Goal: Task Accomplishment & Management: Manage account settings

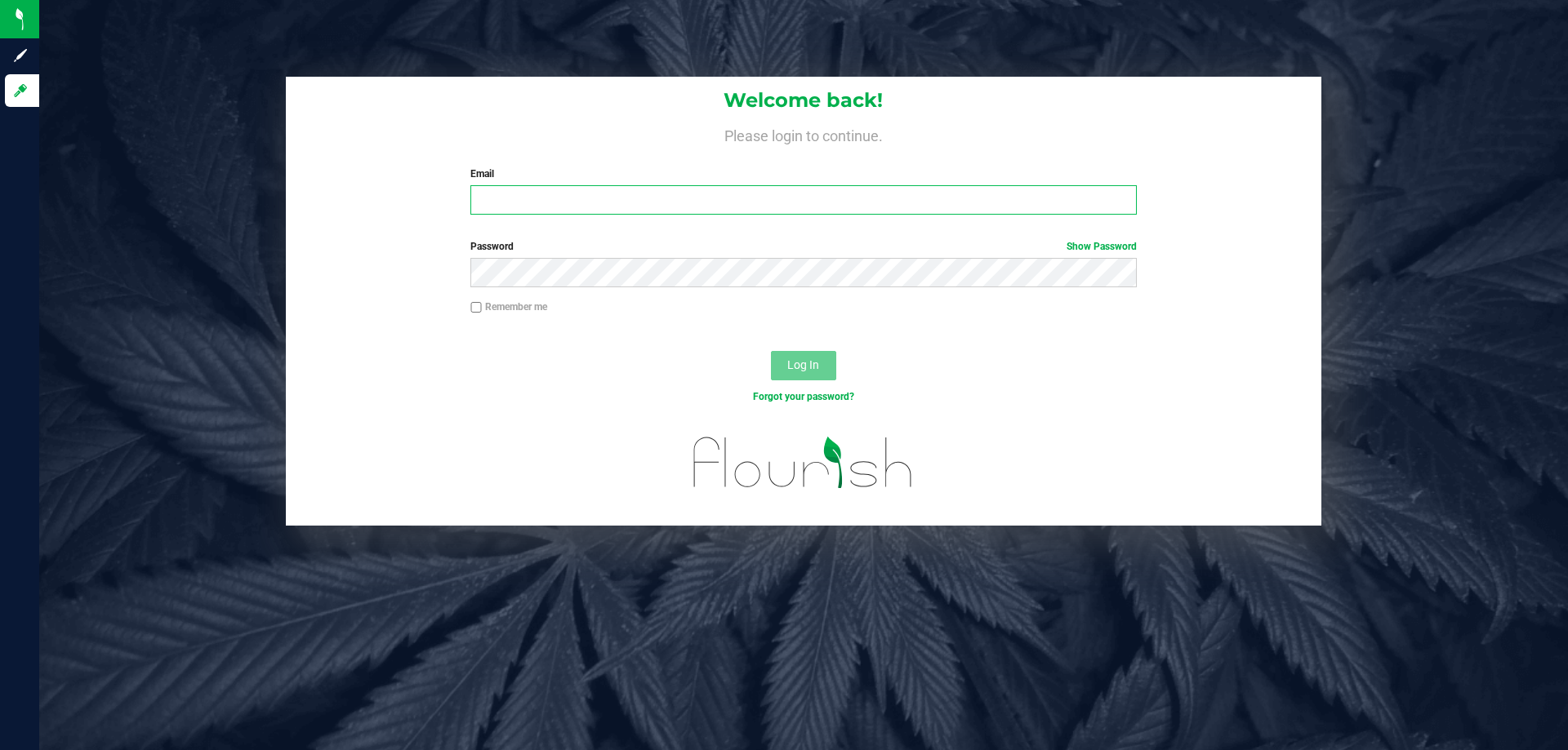
click at [669, 199] on input "Email" at bounding box center [803, 199] width 666 height 29
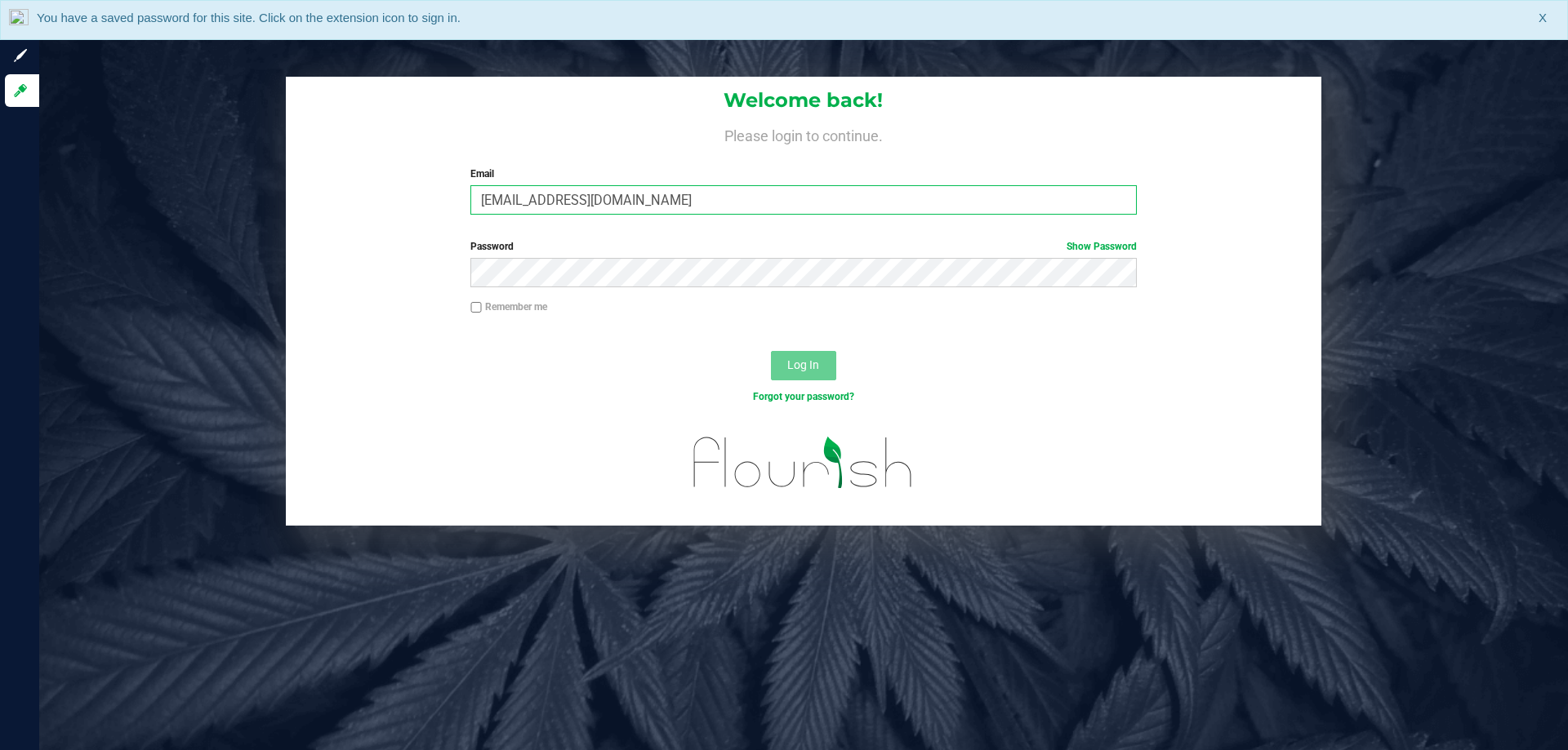
type input "[EMAIL_ADDRESS][DOMAIN_NAME]"
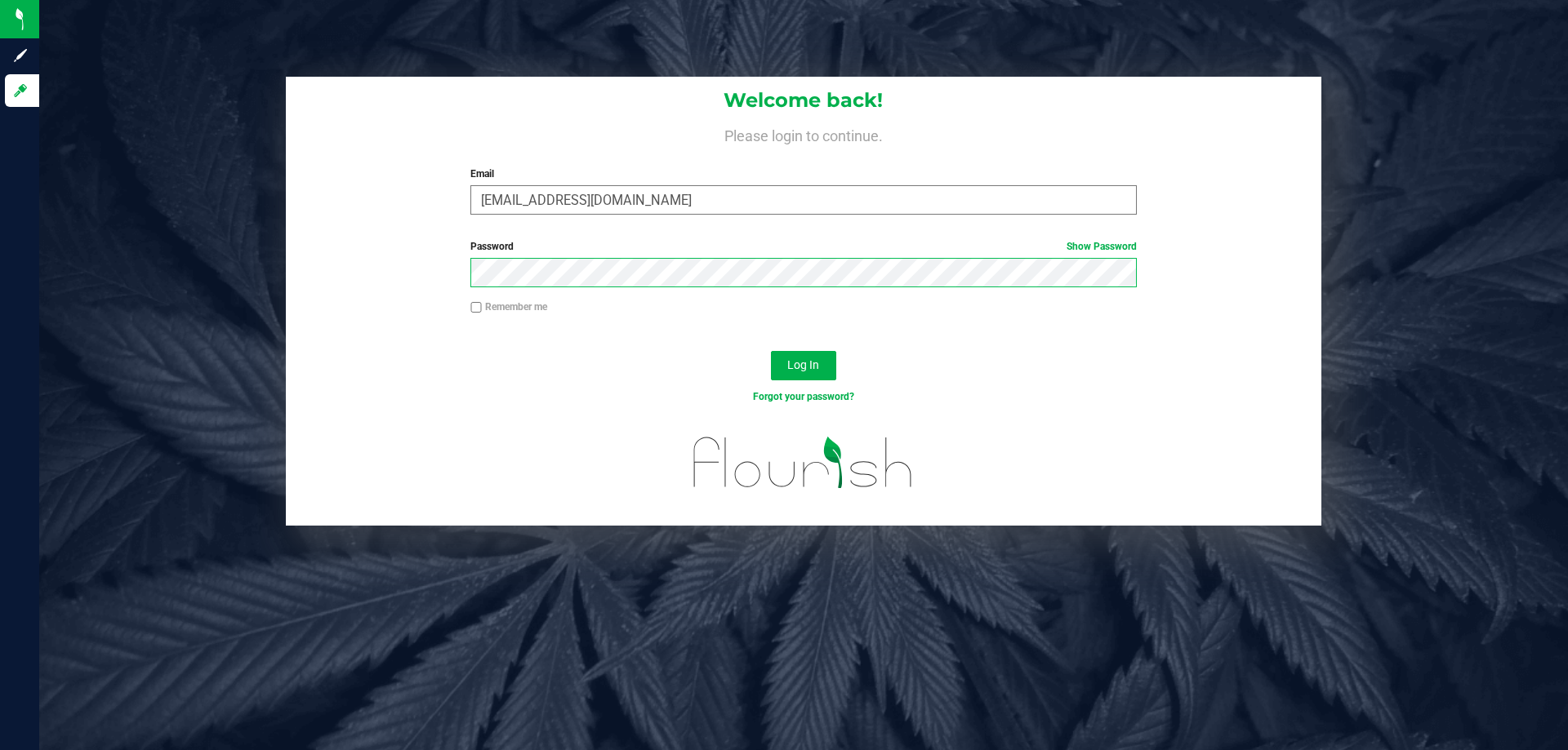
click at [771, 351] on button "Log In" at bounding box center [803, 365] width 65 height 29
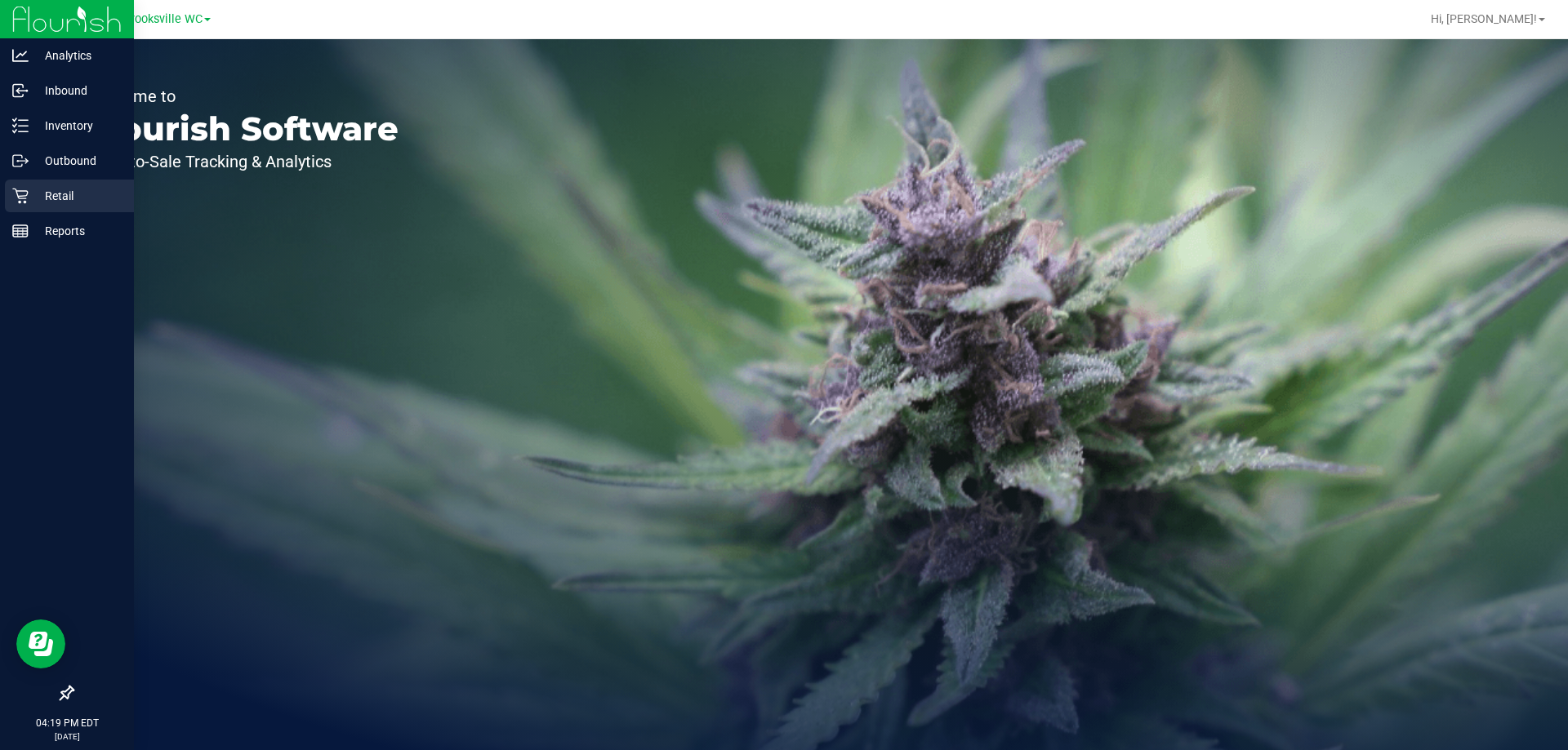
click at [24, 197] on icon at bounding box center [20, 196] width 16 height 16
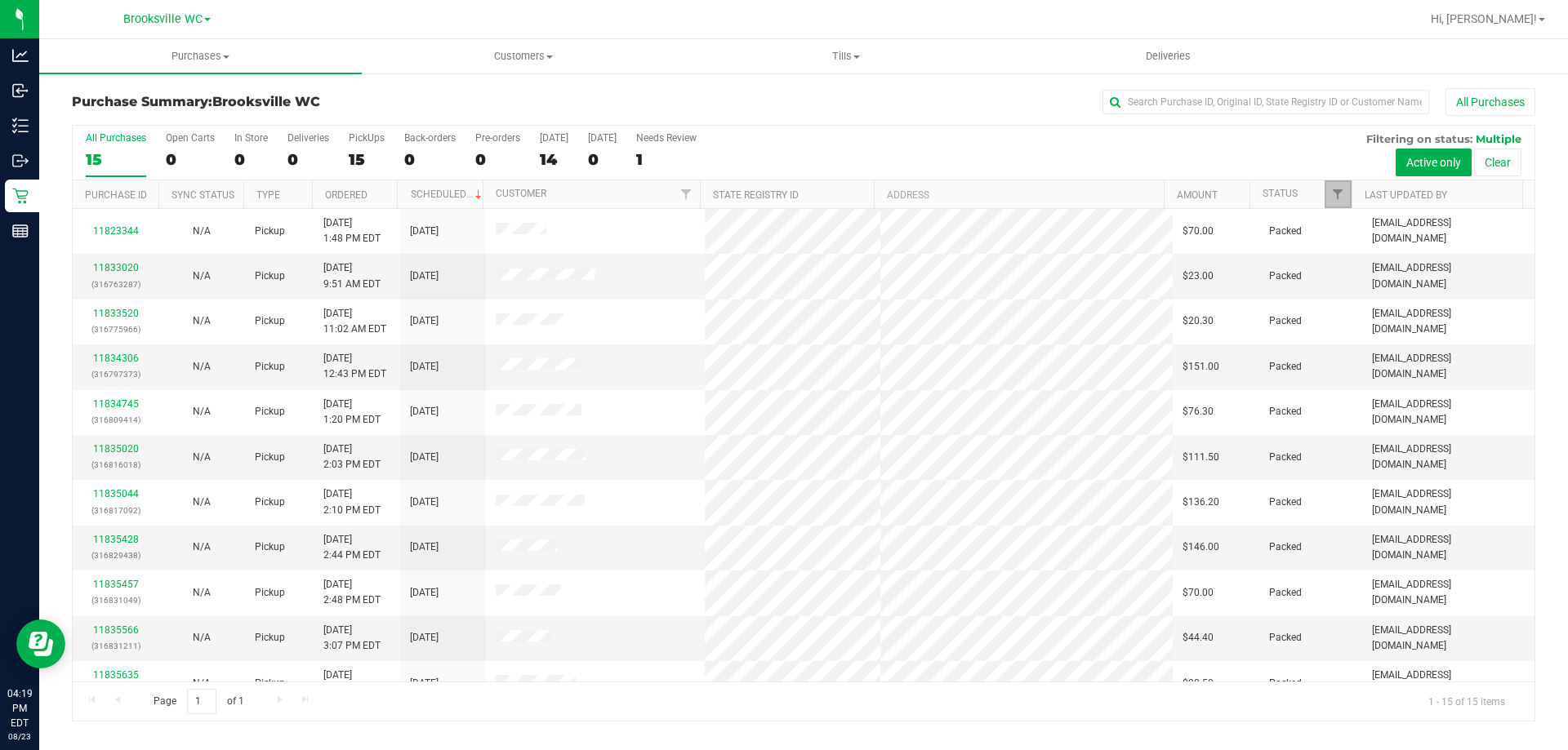
click at [1334, 199] on span "Filter" at bounding box center [1337, 194] width 13 height 13
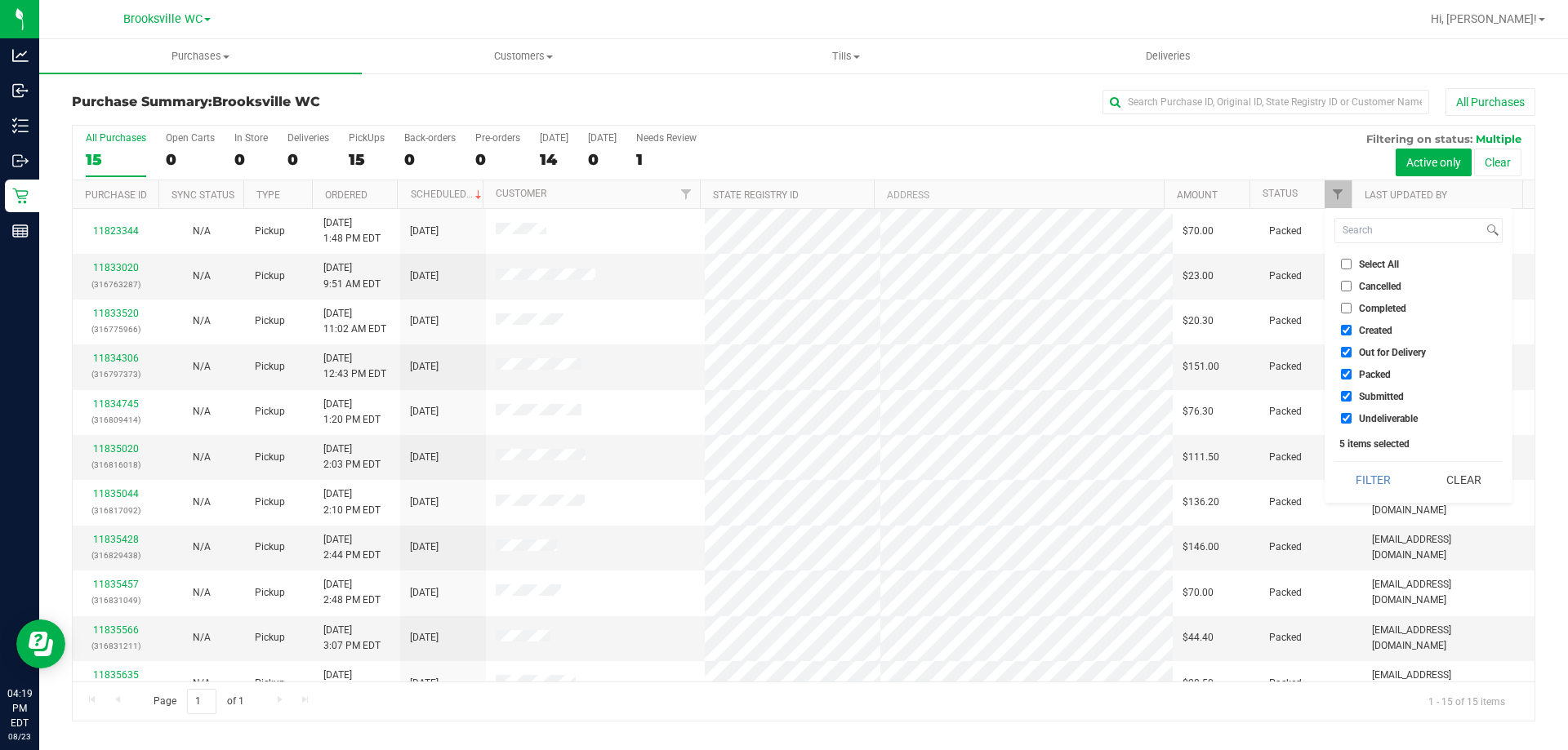
click at [1375, 331] on span "Created" at bounding box center [1375, 331] width 33 height 10
click at [1352, 331] on input "Created" at bounding box center [1346, 330] width 11 height 11
checkbox input "false"
click at [1367, 349] on span "Out for Delivery" at bounding box center [1392, 353] width 67 height 10
click at [1352, 349] on input "Out for Delivery" at bounding box center [1346, 352] width 11 height 11
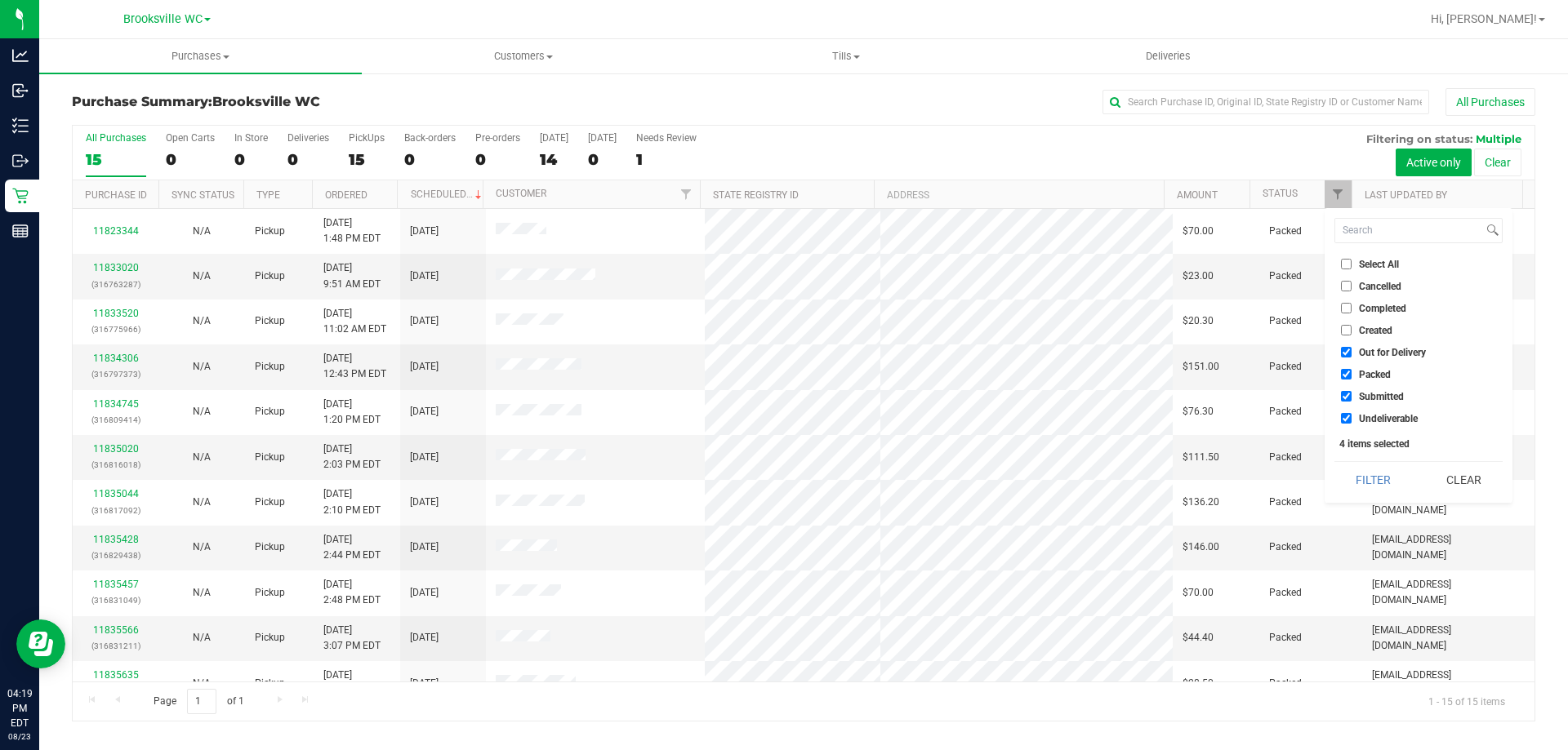
checkbox input "false"
click at [1361, 378] on span "Packed" at bounding box center [1375, 375] width 32 height 10
click at [1352, 378] on input "Packed" at bounding box center [1346, 374] width 11 height 11
checkbox input "false"
click at [1367, 425] on li "Undeliverable" at bounding box center [1418, 418] width 168 height 17
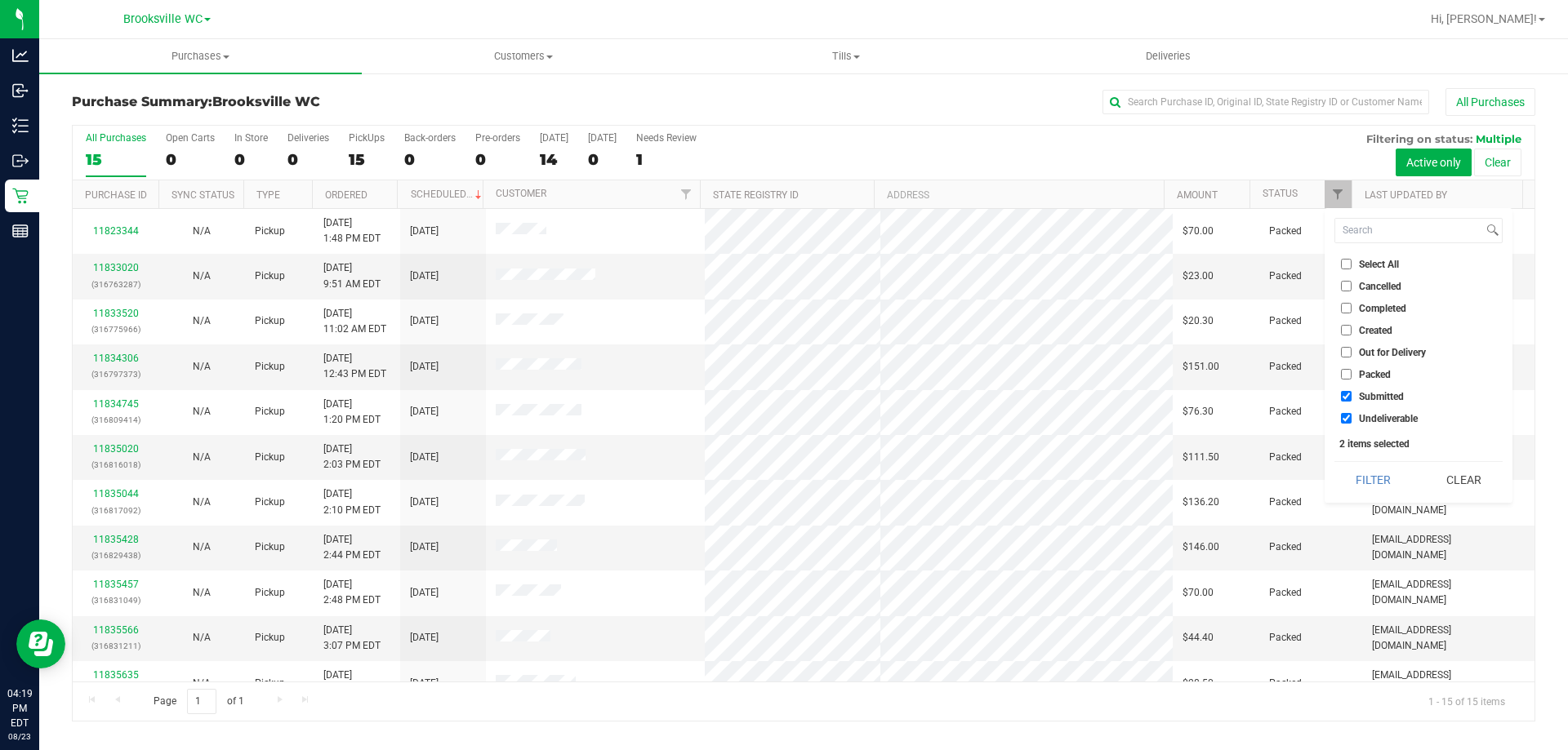
click at [1367, 411] on li "Undeliverable" at bounding box center [1418, 418] width 168 height 17
click at [1364, 416] on span "Undeliverable" at bounding box center [1388, 419] width 59 height 10
click at [1352, 416] on input "Undeliverable" at bounding box center [1346, 418] width 11 height 11
checkbox input "false"
click at [1363, 474] on button "Filter" at bounding box center [1373, 480] width 78 height 36
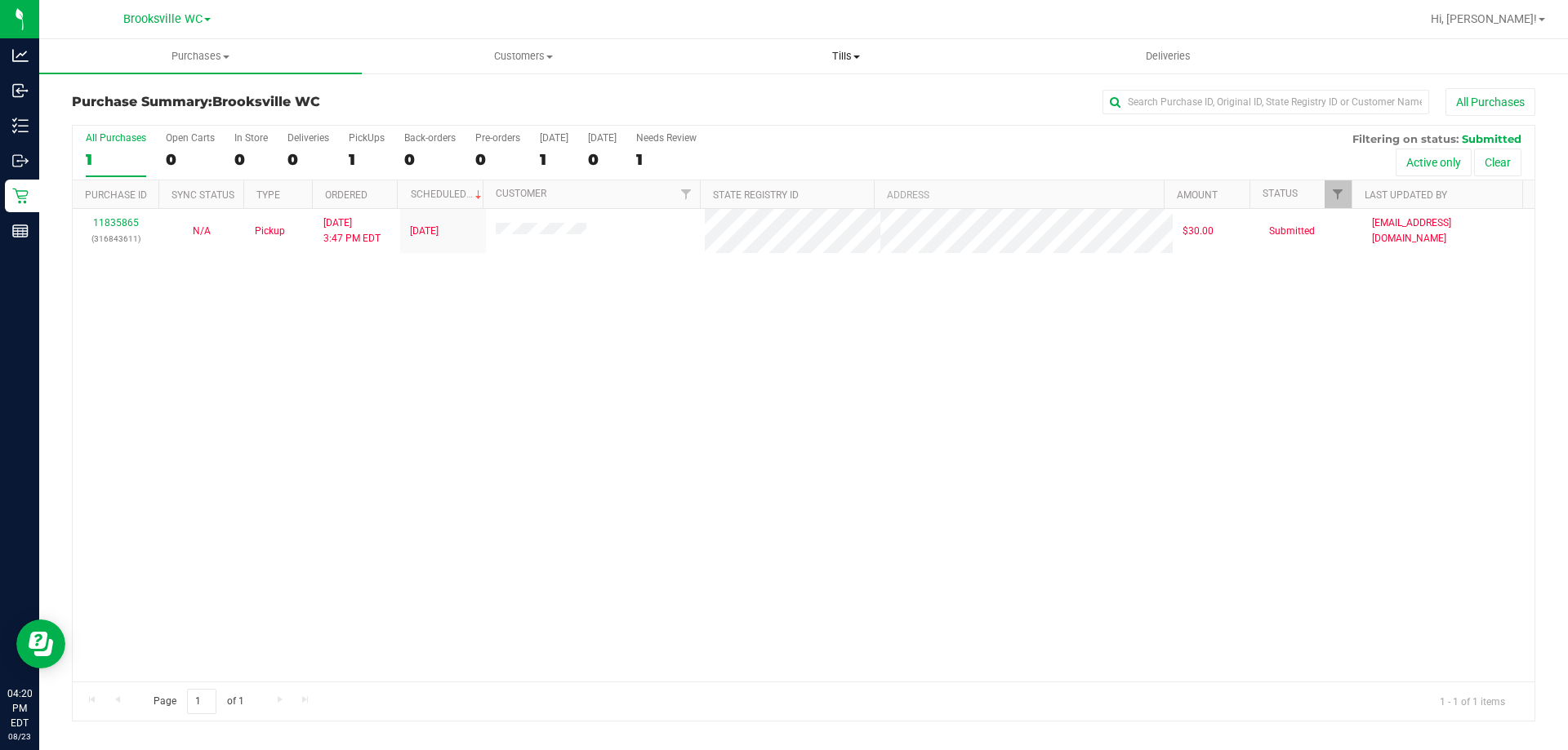
click at [833, 62] on span "Tills" at bounding box center [845, 56] width 321 height 15
click at [835, 106] on li "Manage tills" at bounding box center [845, 99] width 323 height 20
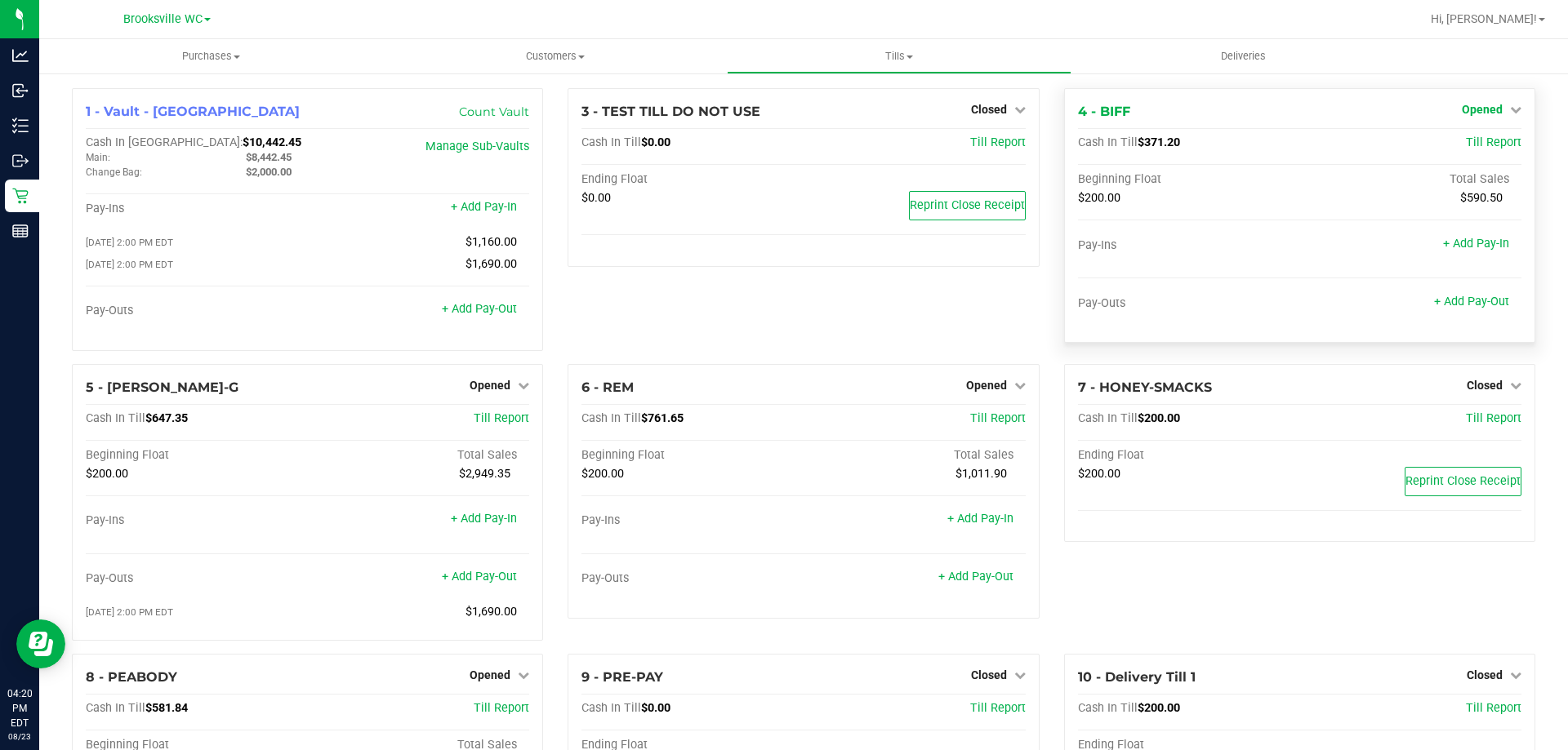
click at [1489, 108] on span "Opened" at bounding box center [1482, 109] width 41 height 13
click at [1467, 147] on link "Close Till" at bounding box center [1484, 143] width 44 height 13
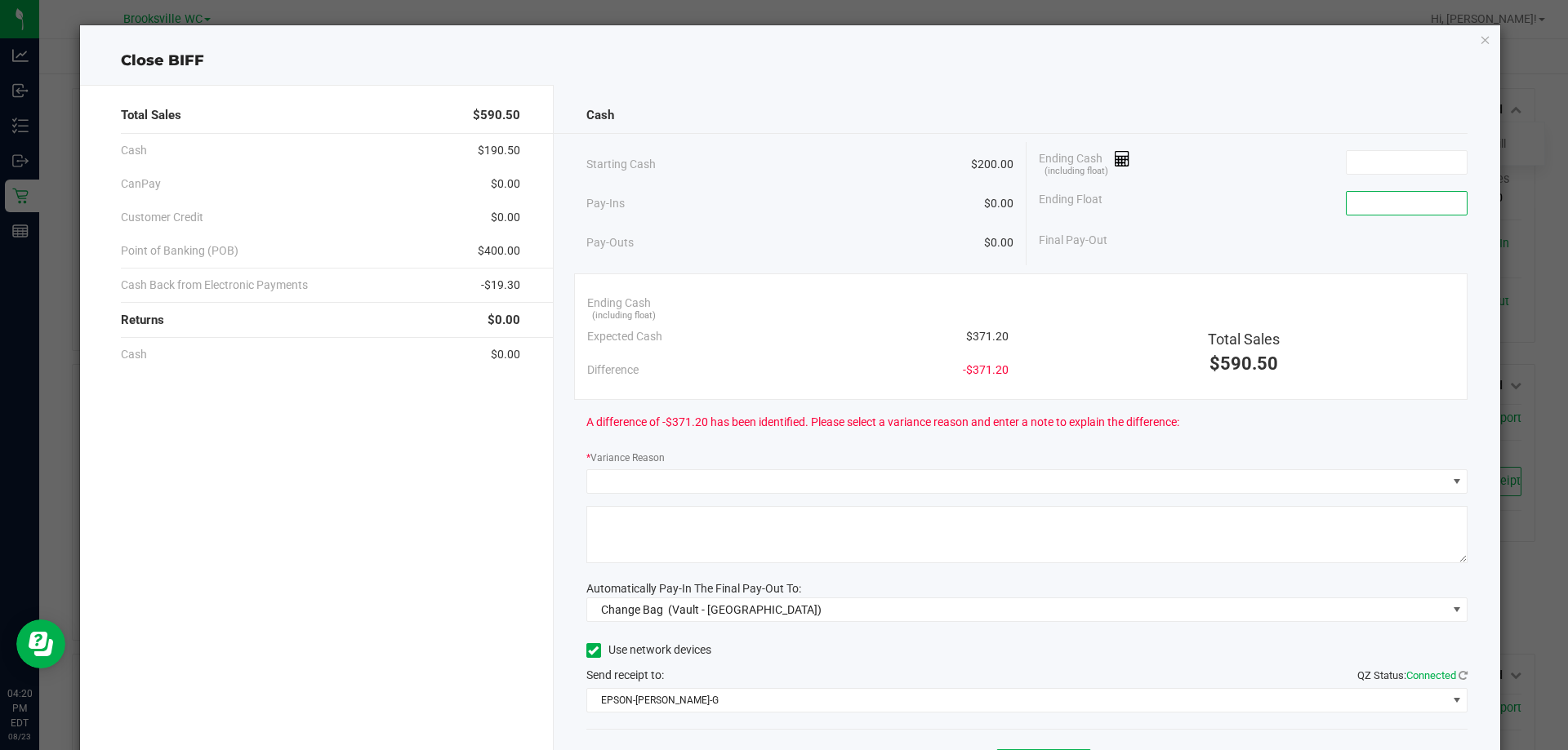
click at [1436, 198] on input at bounding box center [1407, 203] width 120 height 23
type input "$200.00"
click at [1395, 158] on input at bounding box center [1407, 162] width 120 height 23
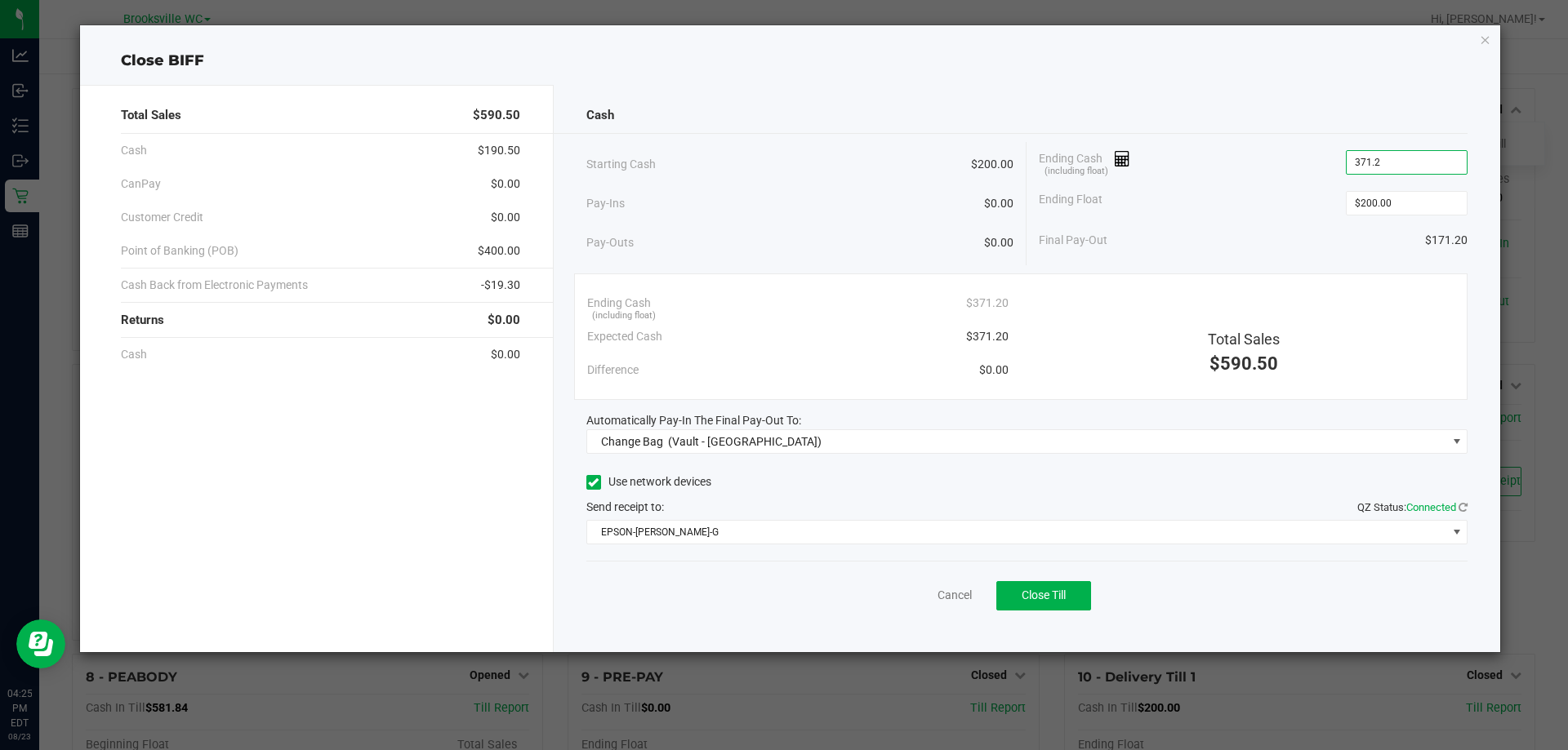
type input "$371.20"
click at [1309, 115] on div "Cash" at bounding box center [1027, 115] width 882 height 35
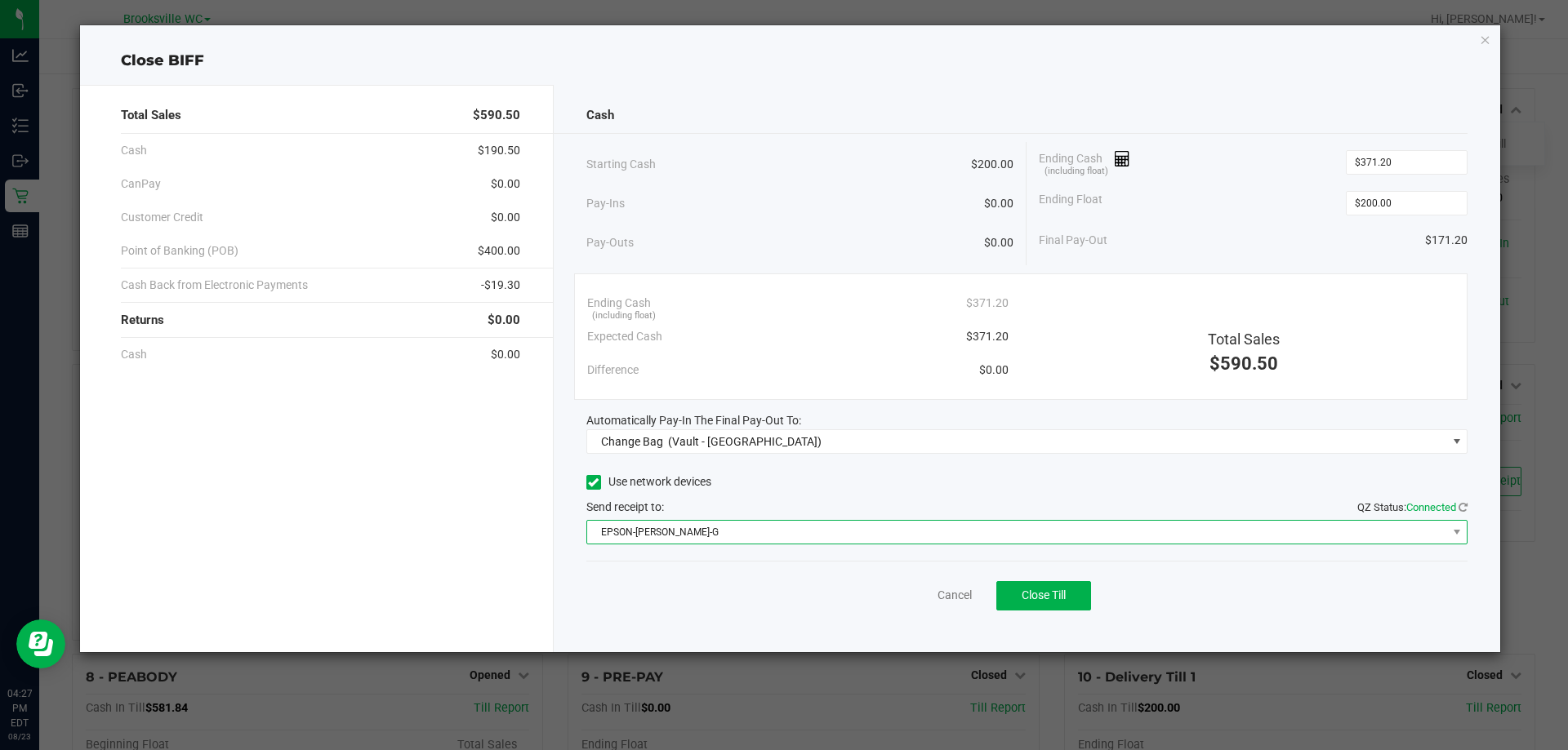
click at [969, 538] on span "EPSON-[PERSON_NAME]-G" at bounding box center [1017, 532] width 860 height 23
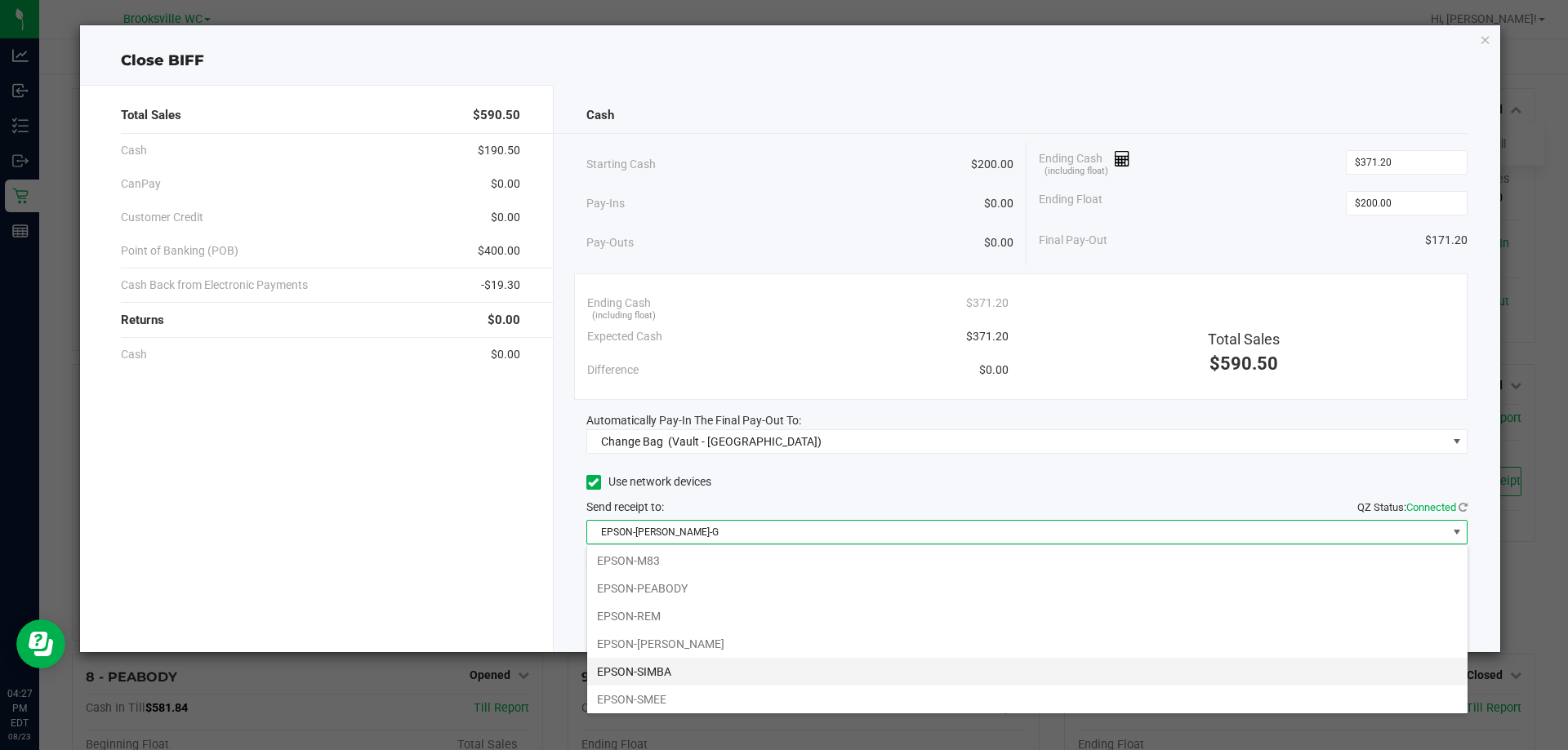
scroll to position [142, 0]
click at [652, 707] on li "EPSON-SMEE" at bounding box center [1027, 698] width 880 height 28
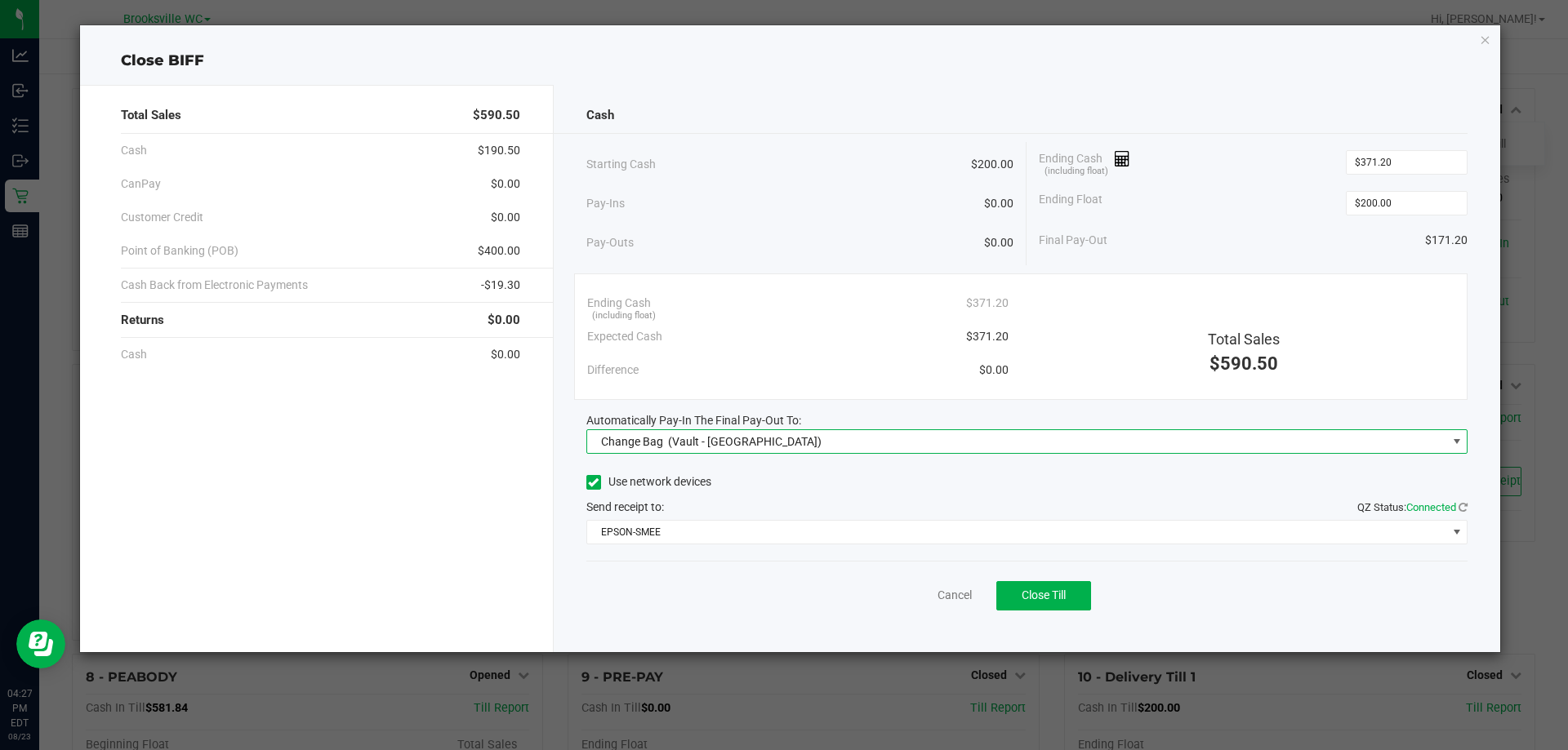
click at [756, 442] on span "(Vault - [GEOGRAPHIC_DATA])" at bounding box center [745, 441] width 154 height 13
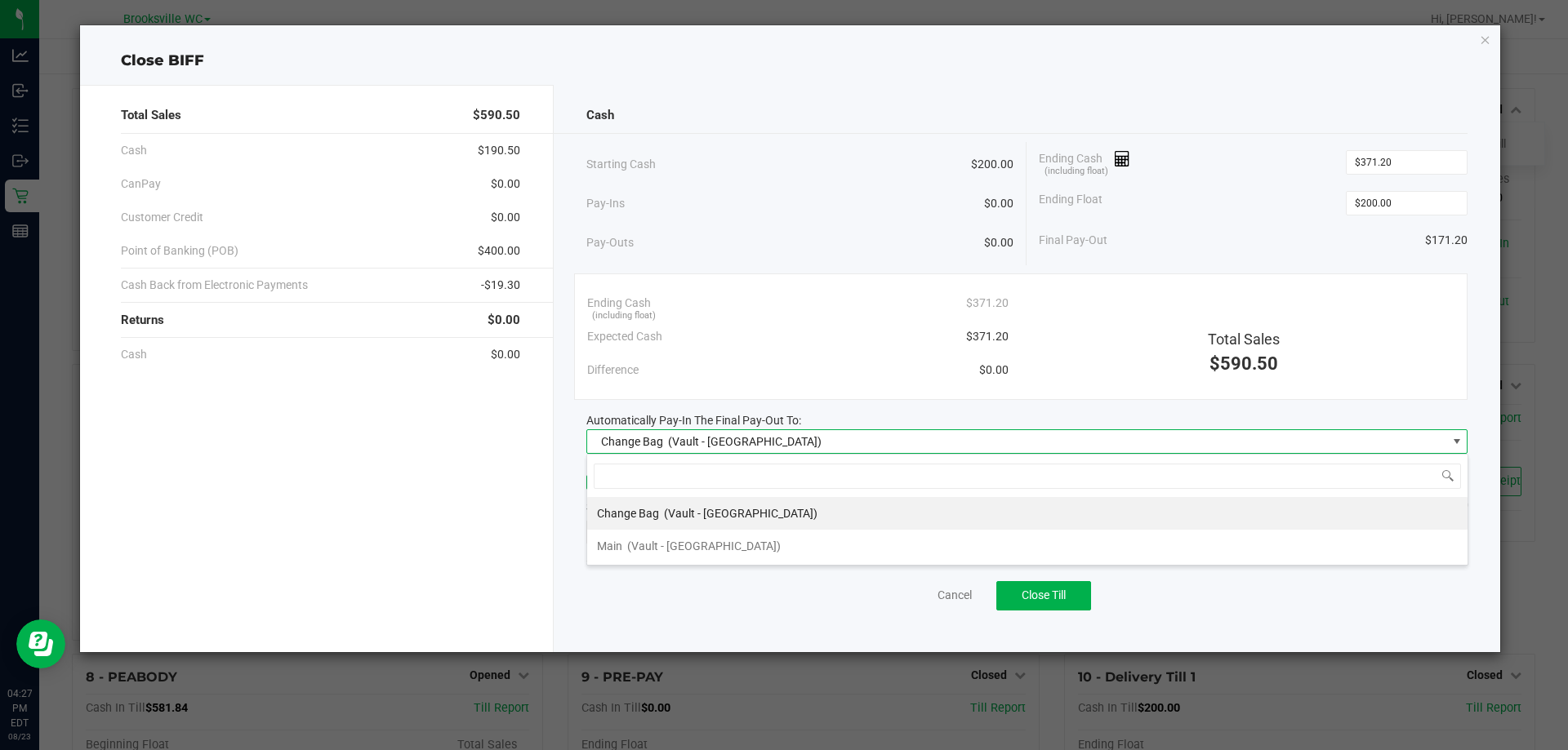
scroll to position [24, 881]
click at [699, 556] on div "Main (Vault - [GEOGRAPHIC_DATA])" at bounding box center [689, 546] width 184 height 29
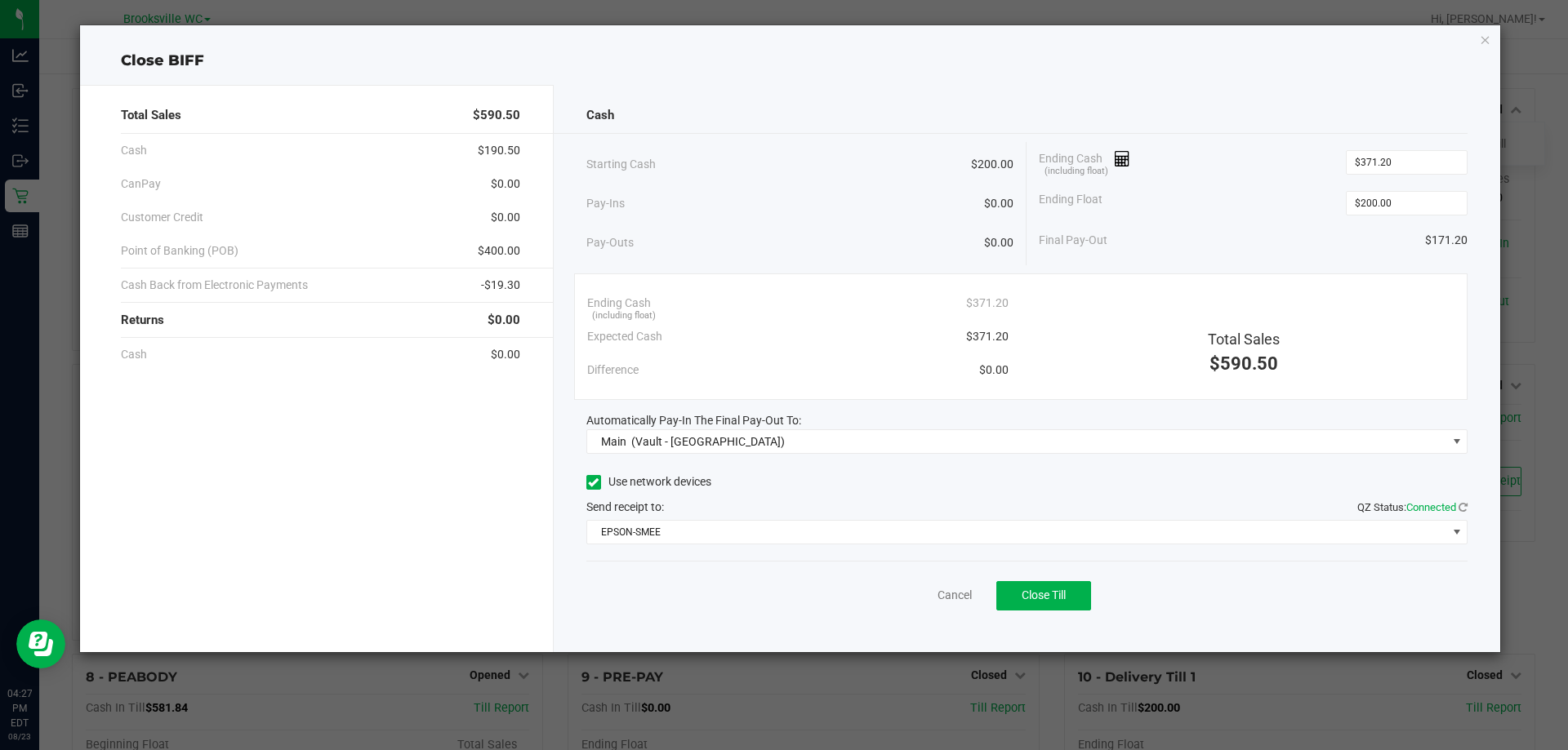
click at [794, 591] on div "Cancel Close Till" at bounding box center [1027, 592] width 882 height 63
click at [1038, 596] on span "Close Till" at bounding box center [1044, 595] width 44 height 13
click at [1485, 35] on icon "button" at bounding box center [1485, 39] width 11 height 20
